Goal: Information Seeking & Learning: Learn about a topic

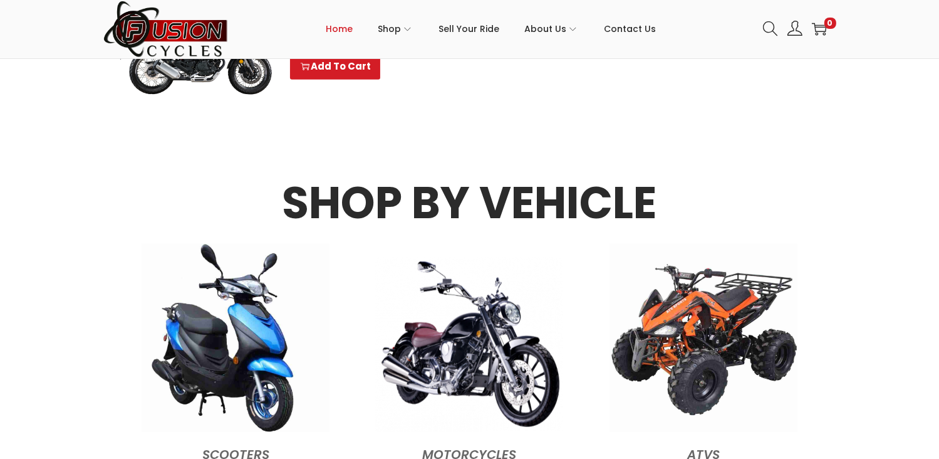
scroll to position [1035, 0]
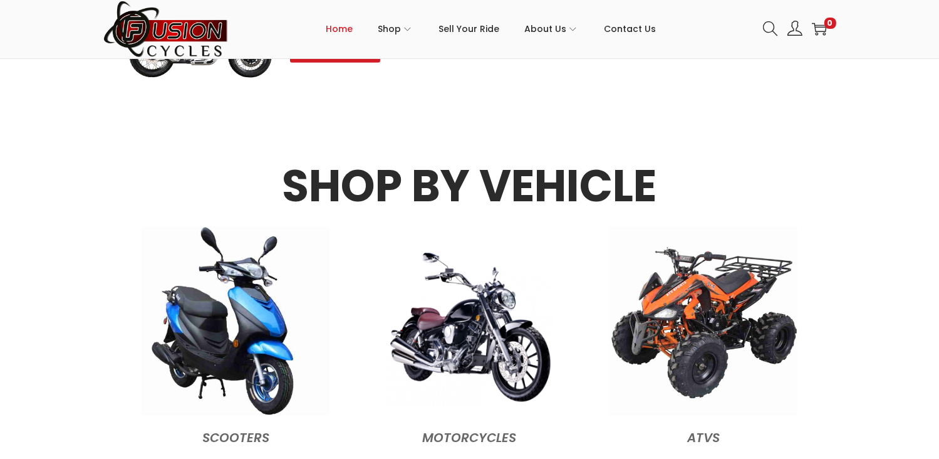
click at [482, 295] on img at bounding box center [469, 327] width 169 height 157
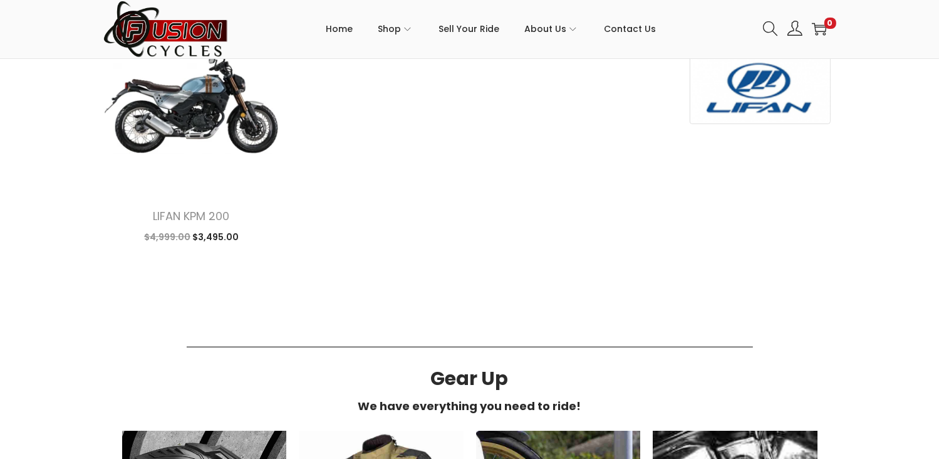
scroll to position [509, 0]
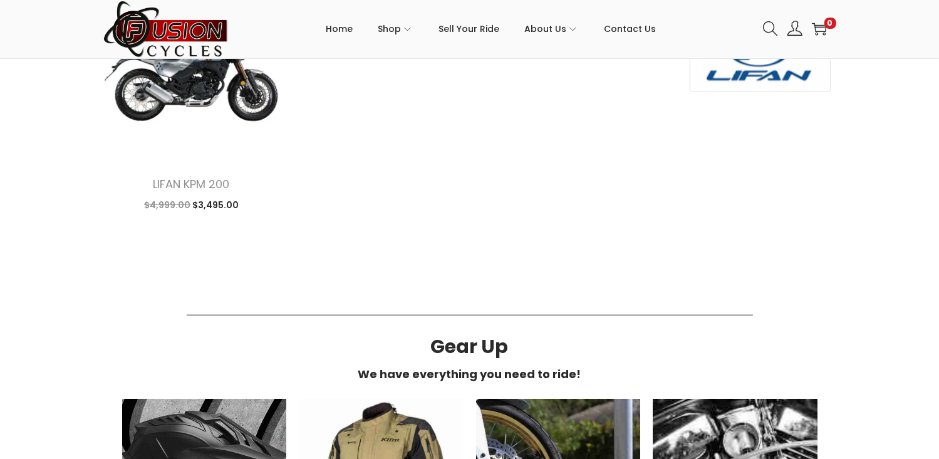
click at [939, 458] on html "6353 INDIAN RIVER ROAD VIRGINIA BEACH, VA 23464 Skip to navigation Skip to cont…" at bounding box center [469, 274] width 939 height 1552
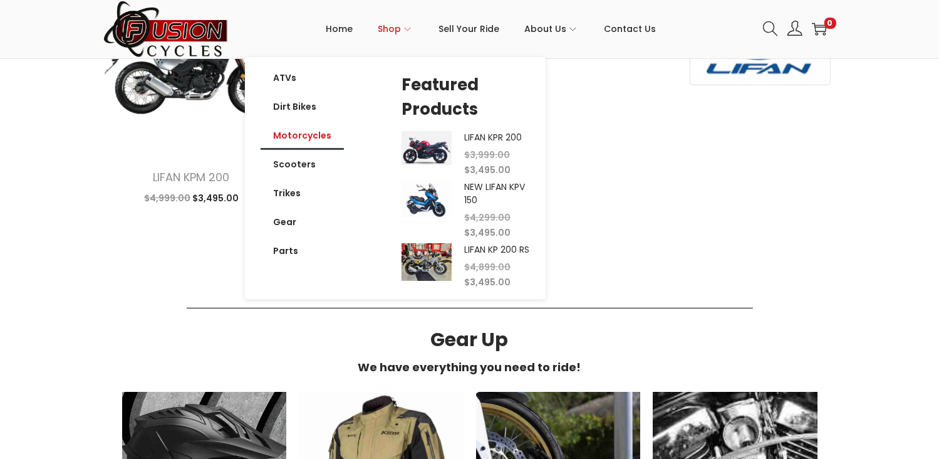
click at [301, 130] on link "Motorcycles" at bounding box center [302, 135] width 83 height 29
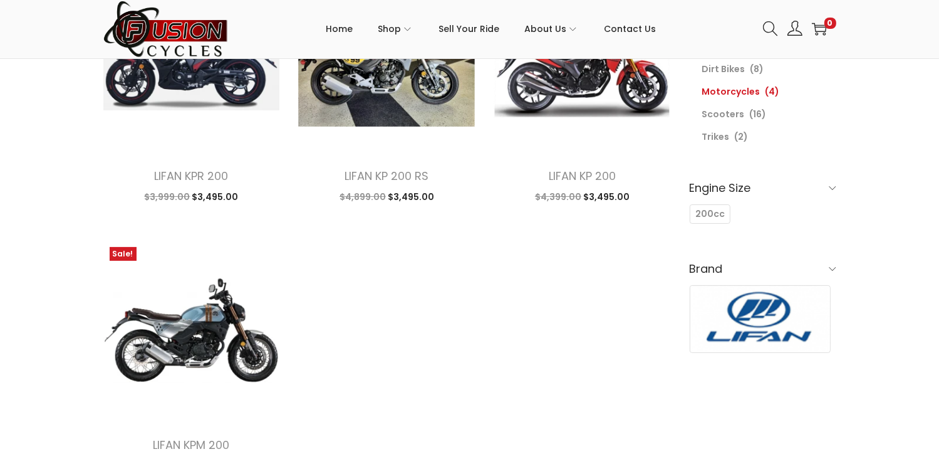
scroll to position [267, 0]
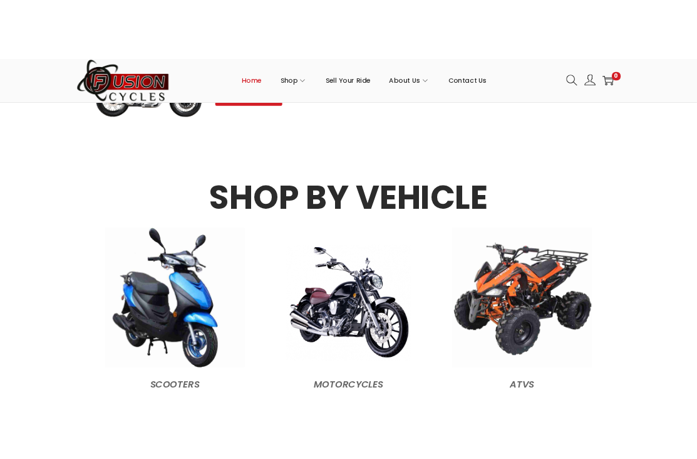
scroll to position [990, 0]
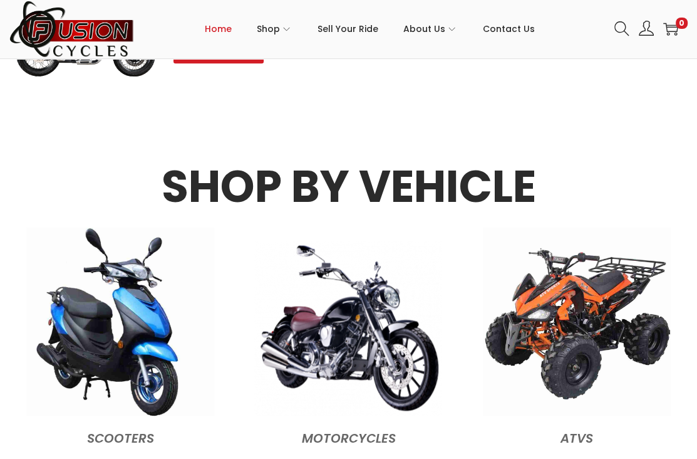
click at [388, 55] on li "Sell Your Ride" at bounding box center [348, 29] width 86 height 56
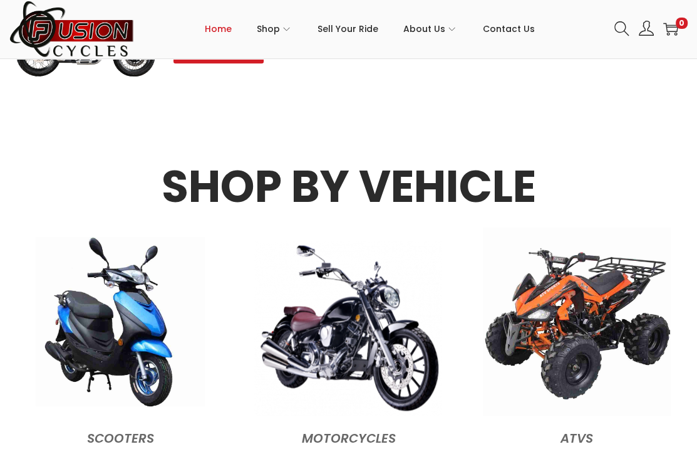
click at [158, 367] on img at bounding box center [120, 321] width 169 height 169
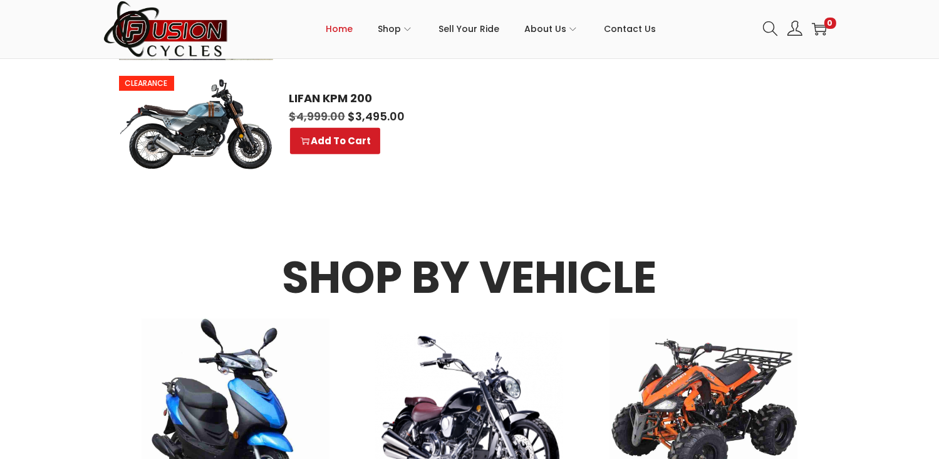
scroll to position [993, 0]
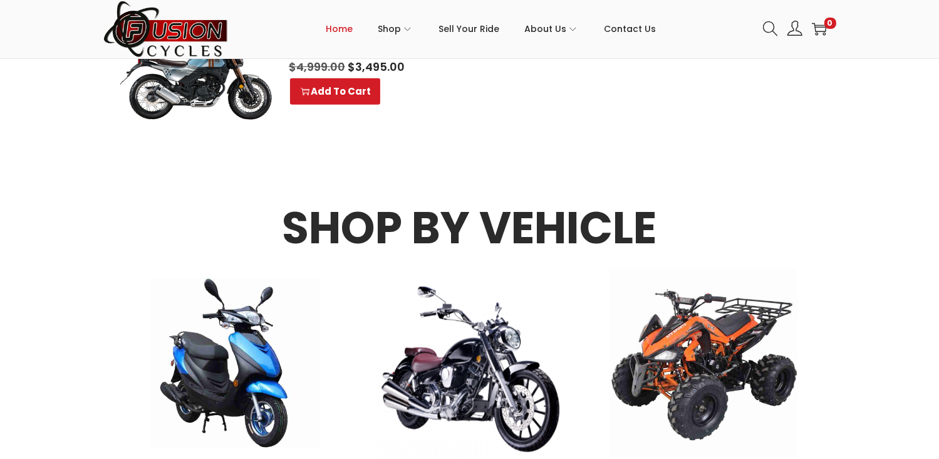
click at [180, 404] on img at bounding box center [235, 362] width 169 height 169
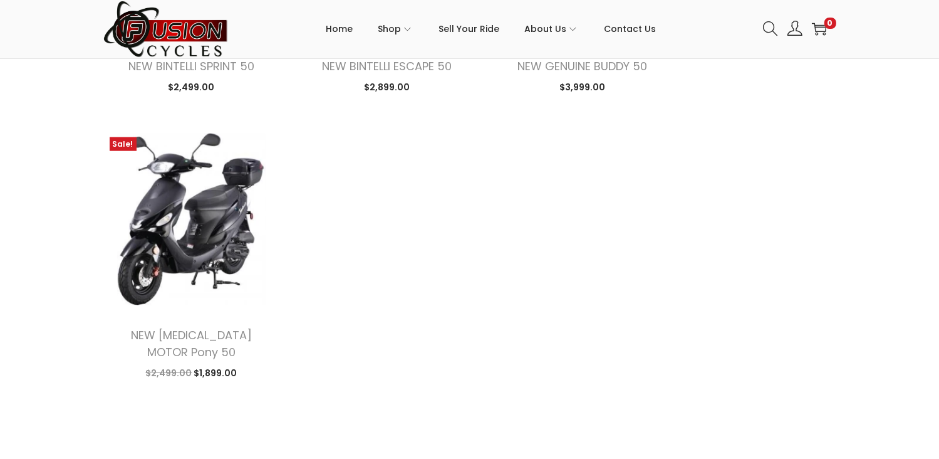
scroll to position [1527, 0]
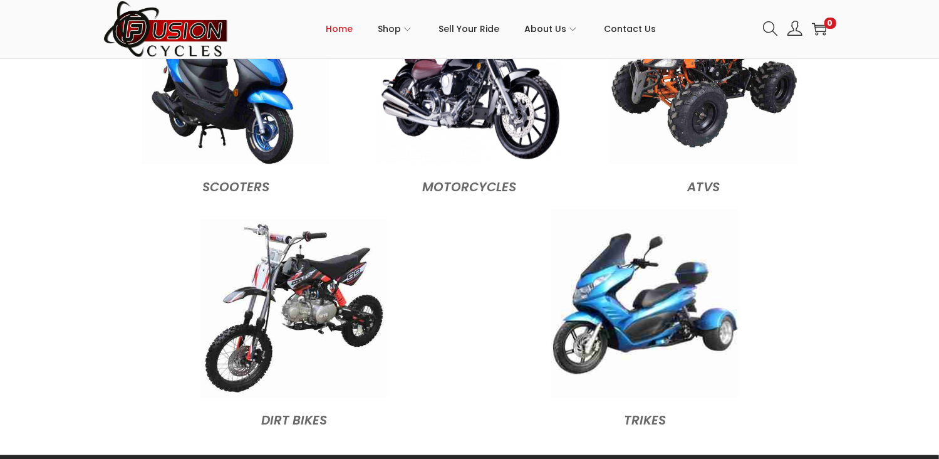
scroll to position [1344, 0]
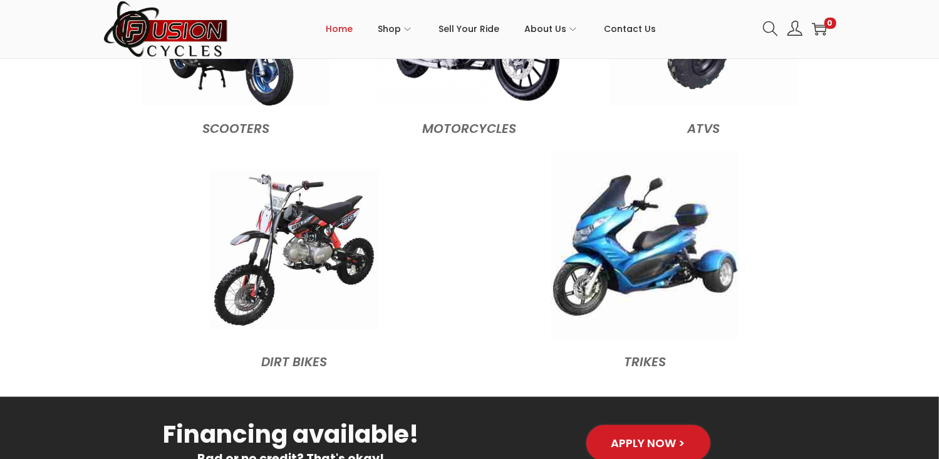
click at [314, 259] on img at bounding box center [294, 250] width 169 height 160
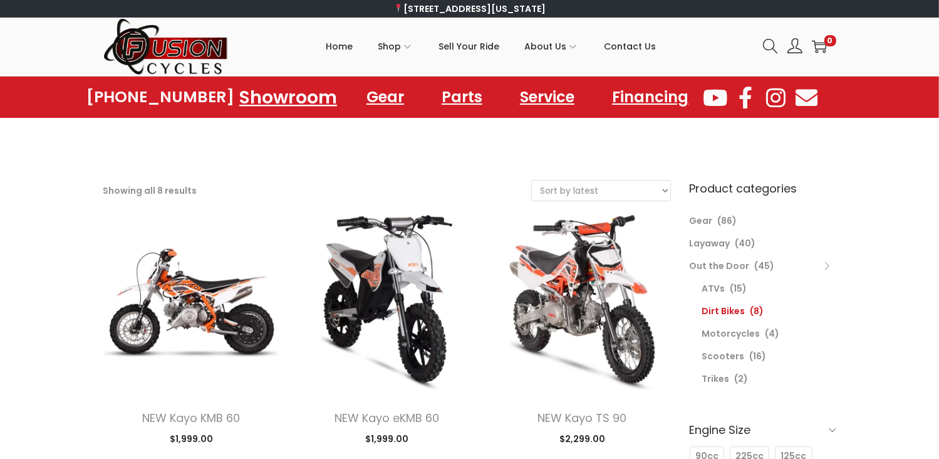
click at [296, 99] on link "Showroom" at bounding box center [288, 97] width 128 height 34
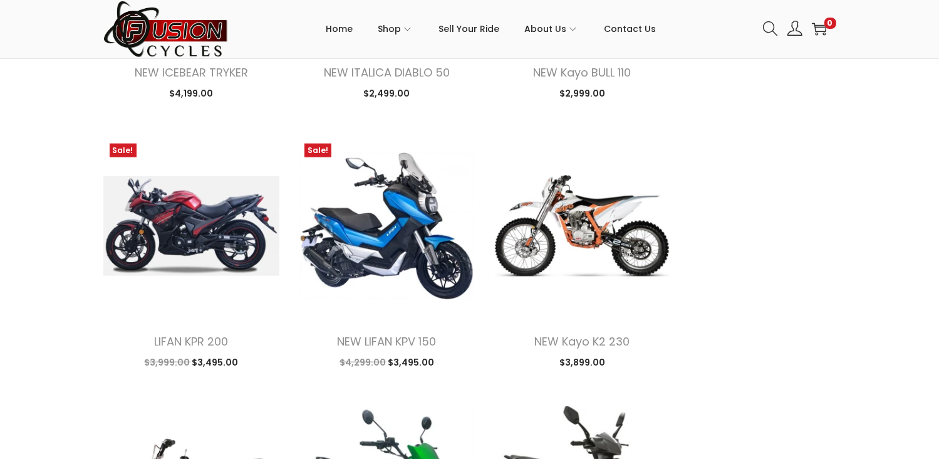
scroll to position [1227, 0]
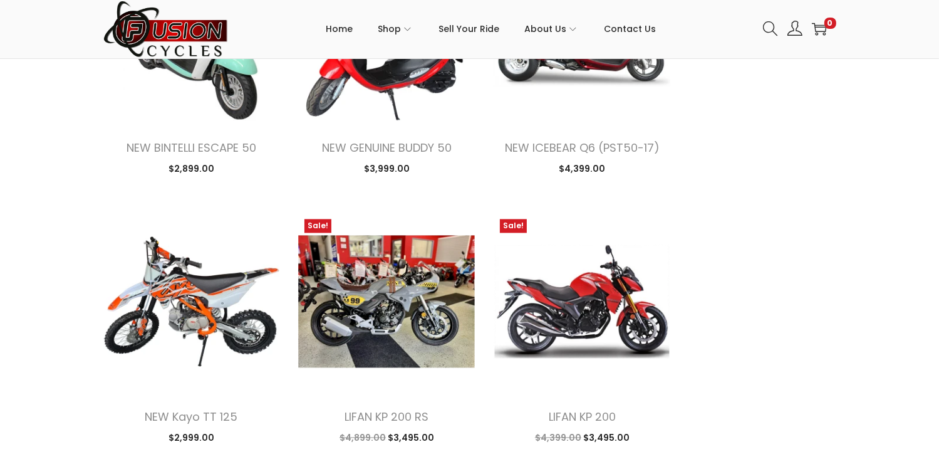
scroll to position [2596, 0]
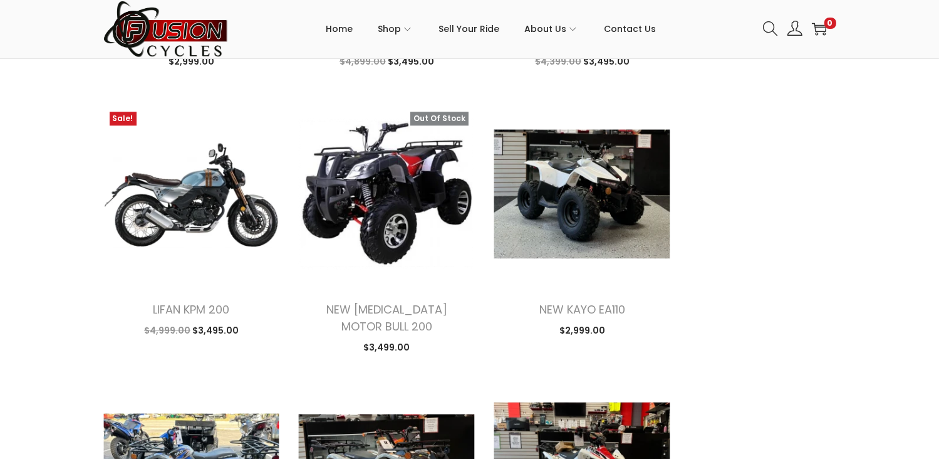
scroll to position [2847, 0]
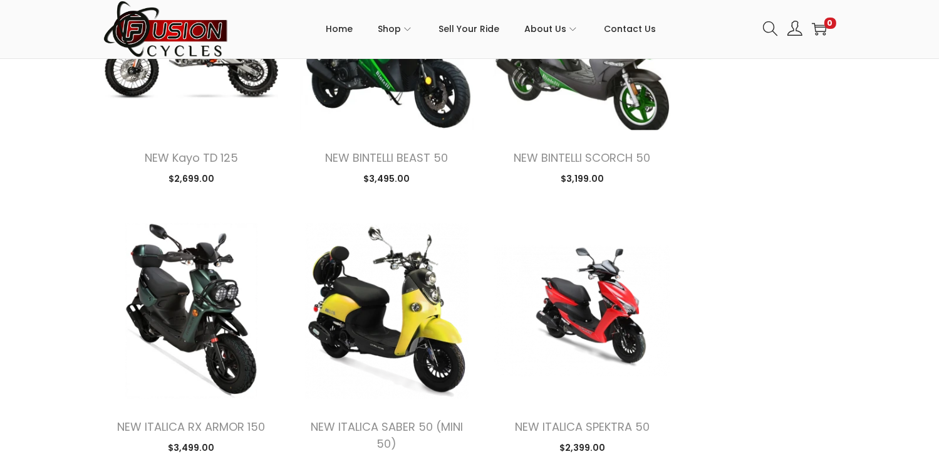
scroll to position [1636, 0]
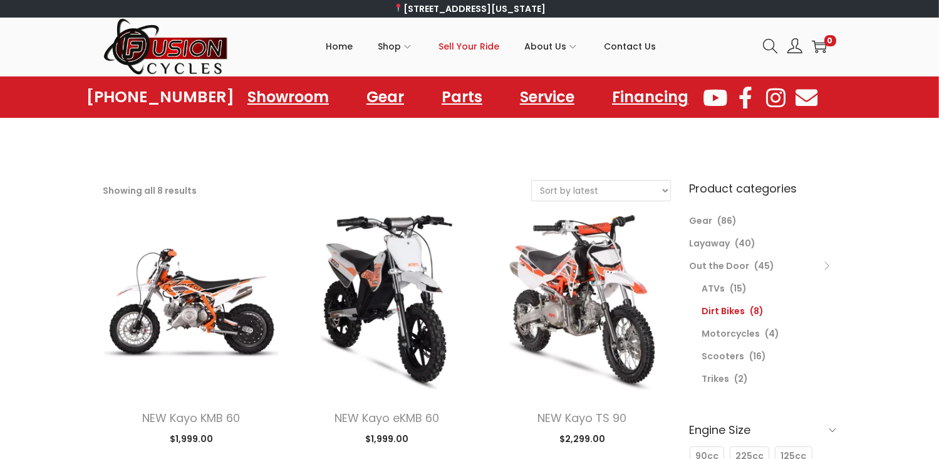
click at [482, 68] on link "Sell Your Ride" at bounding box center [469, 46] width 61 height 56
click at [672, 90] on link "Financing" at bounding box center [651, 97] width 122 height 34
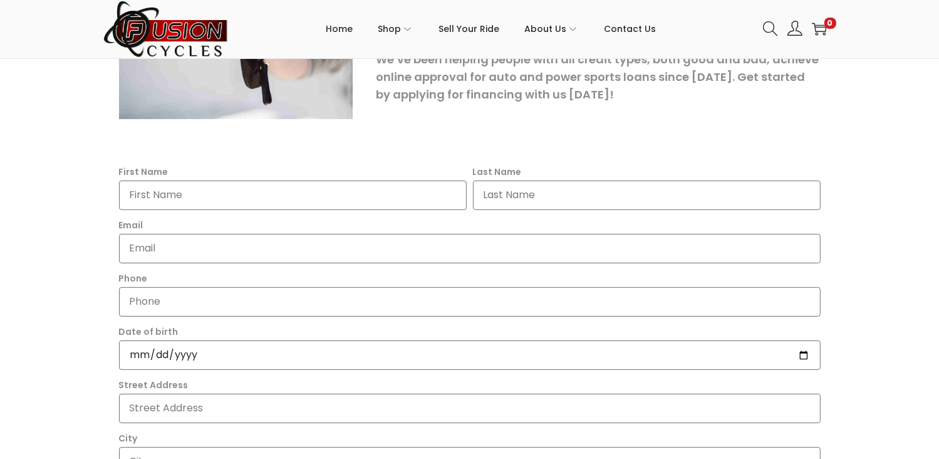
scroll to position [326, 0]
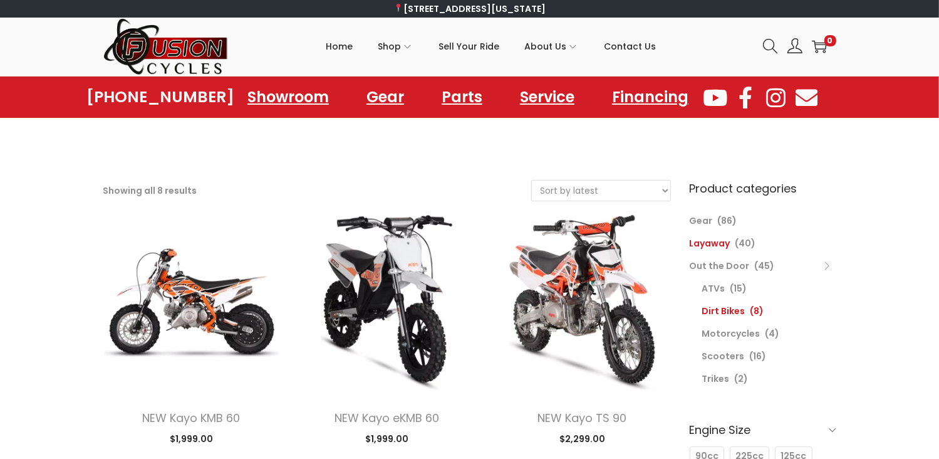
click at [709, 238] on link "Layaway" at bounding box center [710, 243] width 41 height 13
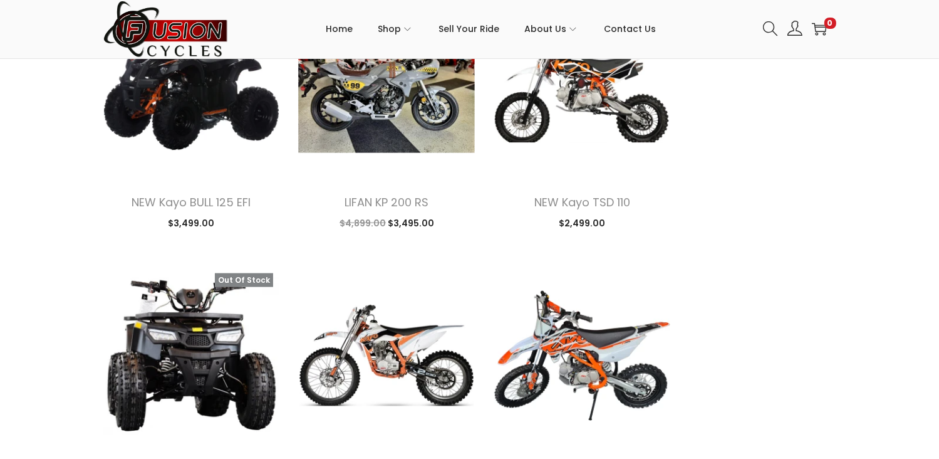
scroll to position [1744, 0]
